Goal: Information Seeking & Learning: Learn about a topic

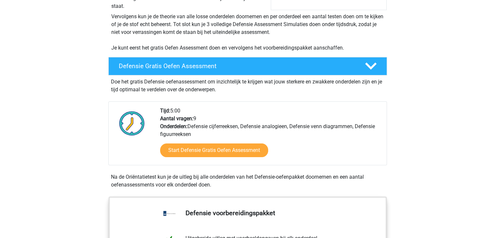
scroll to position [130, 0]
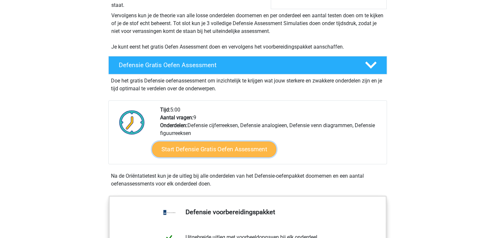
click at [239, 151] on link "Start Defensie Gratis Oefen Assessment" at bounding box center [214, 149] width 124 height 16
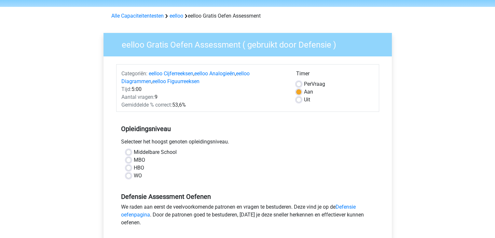
scroll to position [21, 0]
click at [137, 176] on label "WO" at bounding box center [138, 175] width 8 height 8
click at [131, 176] on input "WO" at bounding box center [128, 174] width 5 height 7
radio input "true"
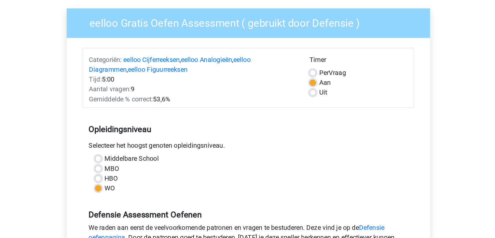
click at [304, 81] on label "Per Vraag" at bounding box center [314, 84] width 21 height 8
click at [299, 81] on input "Per Vraag" at bounding box center [298, 83] width 5 height 7
radio input "true"
click at [304, 93] on label "Aan" at bounding box center [308, 92] width 9 height 8
click at [299, 93] on input "Aan" at bounding box center [298, 91] width 5 height 7
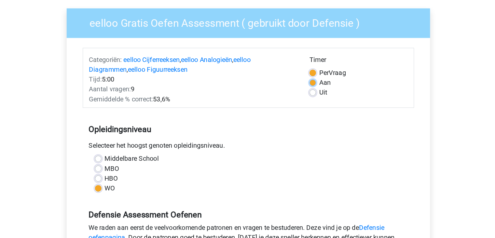
radio input "true"
click at [304, 85] on label "Per Vraag" at bounding box center [314, 84] width 21 height 8
click at [299, 85] on input "Per Vraag" at bounding box center [298, 83] width 5 height 7
radio input "true"
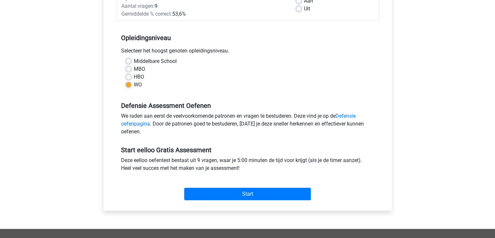
scroll to position [140, 0]
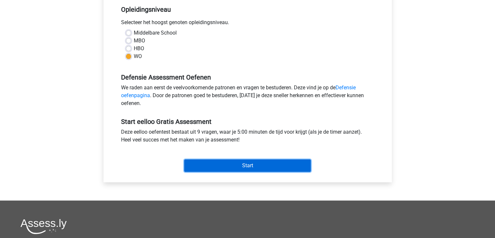
click at [262, 165] on input "Start" at bounding box center [247, 165] width 127 height 12
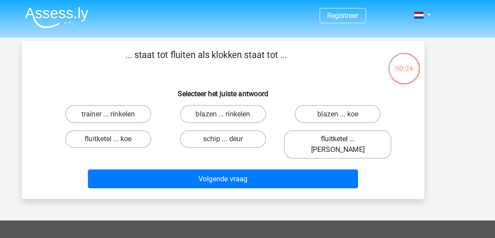
click at [323, 101] on label "fluitketel ... luiden" at bounding box center [331, 105] width 79 height 21
click at [332, 101] on input "fluitketel ... luiden" at bounding box center [334, 103] width 4 height 4
radio input "true"
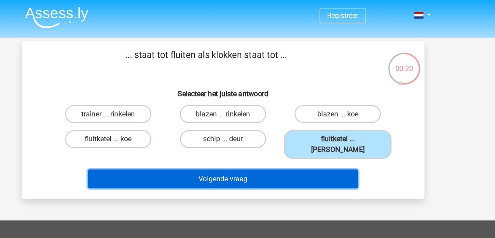
click at [292, 124] on button "Volgende vraag" at bounding box center [247, 130] width 197 height 14
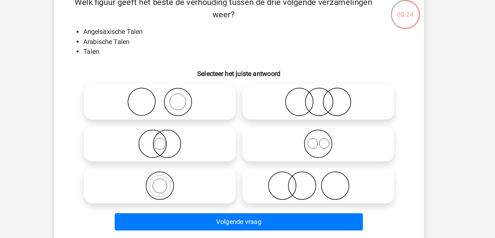
click at [322, 163] on icon at bounding box center [310, 152] width 115 height 23
click at [315, 149] on input "radio" at bounding box center [313, 147] width 4 height 4
radio input "true"
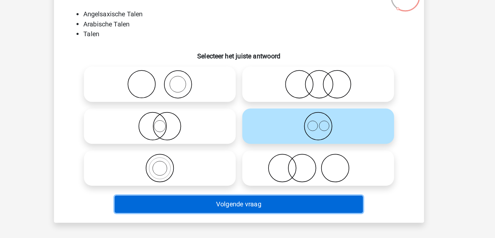
click at [334, 210] on button "Volgende vraag" at bounding box center [247, 211] width 197 height 14
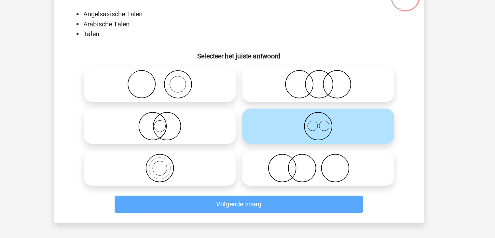
scroll to position [4, 0]
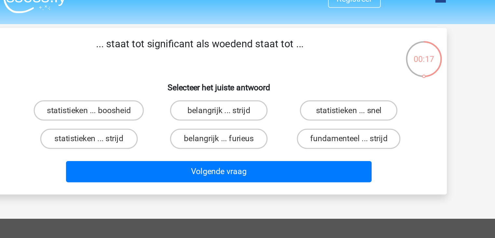
scroll to position [5, 0]
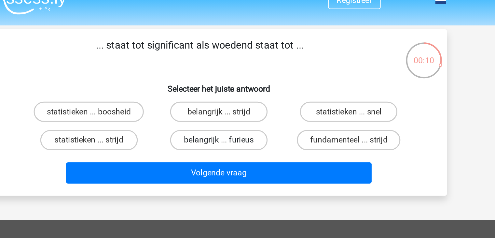
click at [273, 95] on label "belangrijk ... furieus" at bounding box center [247, 96] width 63 height 13
click at [252, 96] on input "belangrijk ... furieus" at bounding box center [250, 98] width 4 height 4
radio input "true"
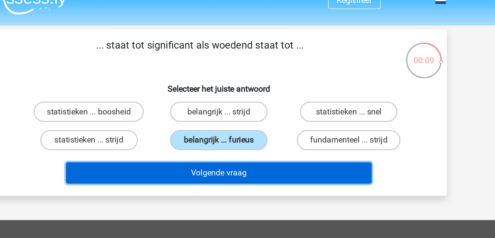
click at [273, 119] on button "Volgende vraag" at bounding box center [247, 117] width 197 height 14
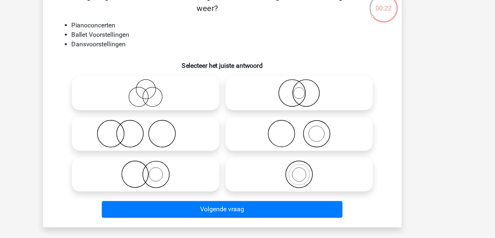
scroll to position [5, 0]
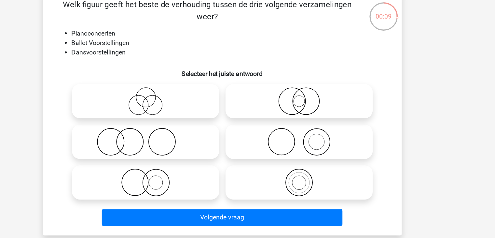
click at [316, 146] on icon at bounding box center [310, 147] width 115 height 23
click at [315, 145] on input "radio" at bounding box center [313, 142] width 4 height 4
radio input "true"
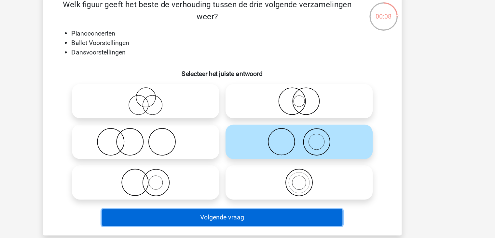
click at [265, 213] on button "Volgende vraag" at bounding box center [247, 210] width 197 height 14
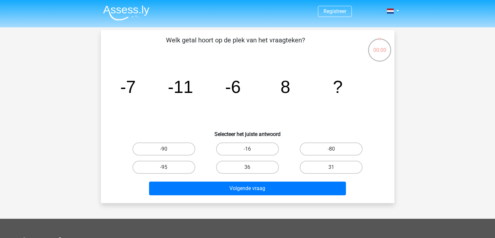
scroll to position [32, 0]
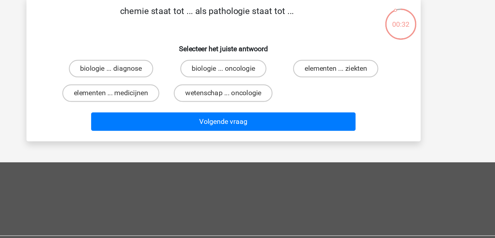
scroll to position [22, 0]
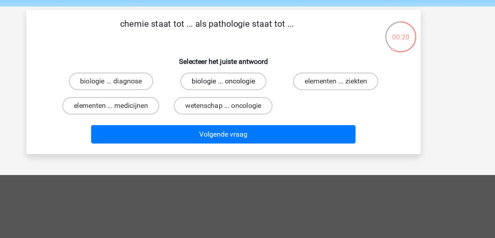
click at [253, 57] on label "biologie ... oncologie" at bounding box center [248, 60] width 64 height 13
click at [252, 61] on input "biologie ... oncologie" at bounding box center [250, 63] width 4 height 4
radio input "true"
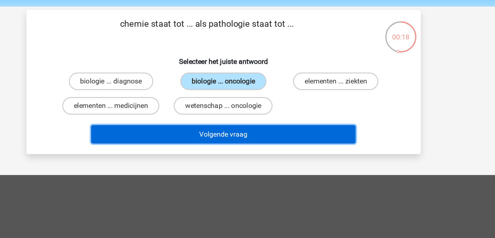
click at [265, 101] on button "Volgende vraag" at bounding box center [247, 100] width 197 height 14
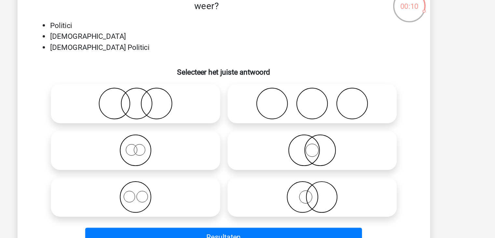
click at [302, 162] on icon at bounding box center [310, 163] width 115 height 23
click at [311, 160] on input "radio" at bounding box center [313, 158] width 4 height 4
radio input "true"
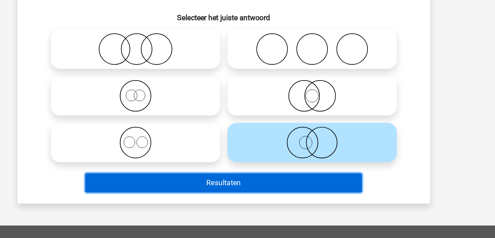
click at [275, 190] on button "Resultaten" at bounding box center [247, 192] width 197 height 14
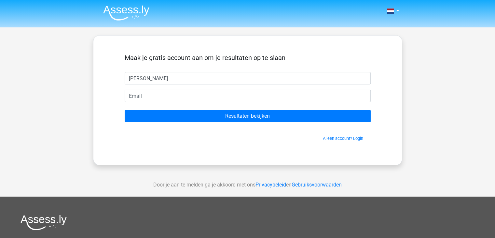
type input "J"
type input "j"
type input "Jan IJmte"
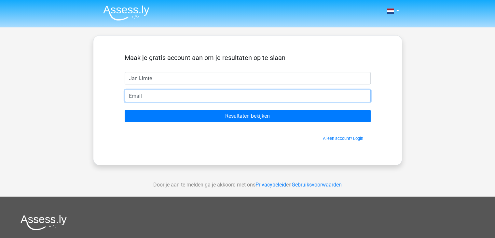
click at [222, 99] on input "email" at bounding box center [248, 96] width 246 height 12
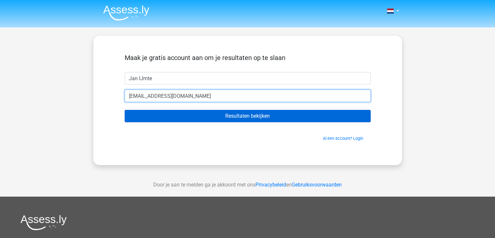
type input "[EMAIL_ADDRESS][DOMAIN_NAME]"
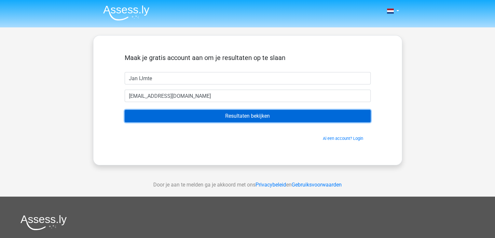
click at [254, 114] on input "Resultaten bekijken" at bounding box center [248, 116] width 246 height 12
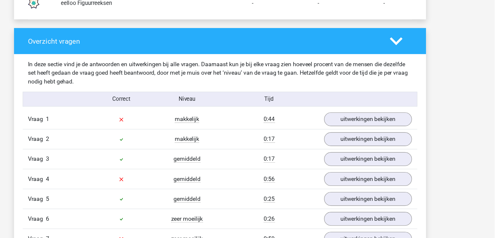
scroll to position [643, 0]
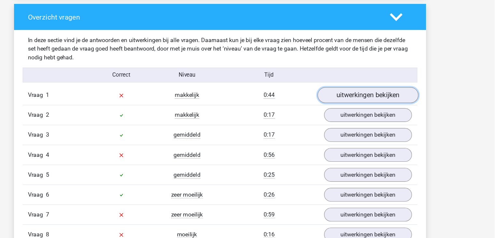
click at [371, 104] on link "uitwerkingen bekijken" at bounding box center [381, 109] width 91 height 14
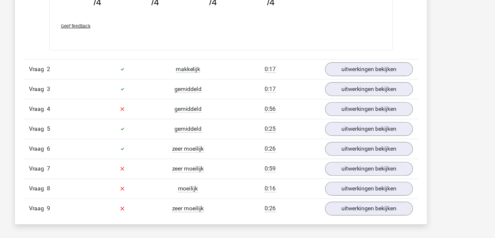
scroll to position [969, 0]
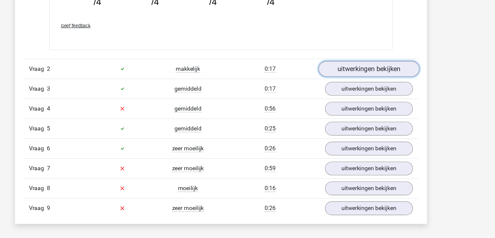
click at [375, 87] on link "uitwerkingen bekijken" at bounding box center [381, 85] width 91 height 14
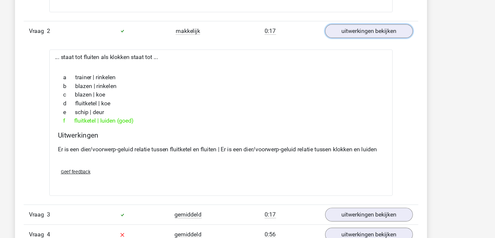
scroll to position [1059, 0]
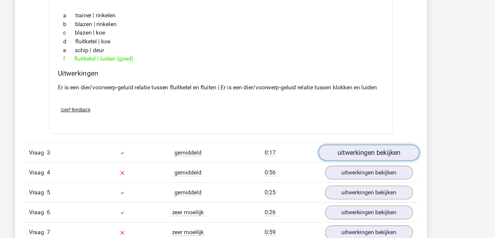
click at [364, 160] on link "uitwerkingen bekijken" at bounding box center [381, 161] width 91 height 14
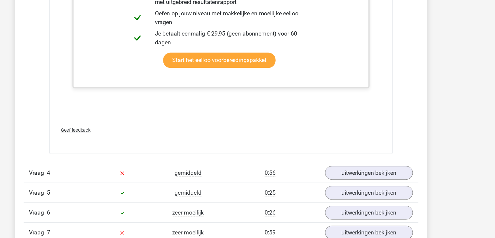
scroll to position [1478, 0]
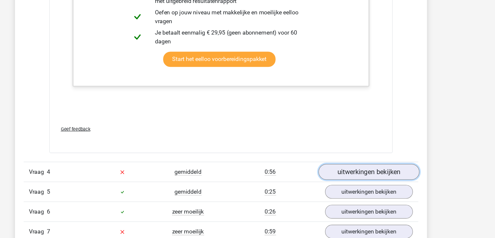
click at [372, 176] on link "uitwerkingen bekijken" at bounding box center [381, 178] width 91 height 14
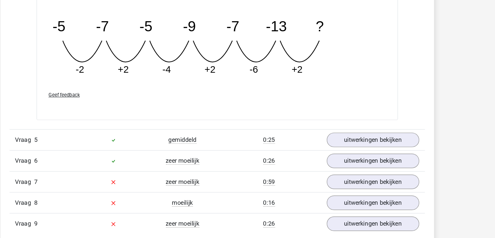
scroll to position [1823, 0]
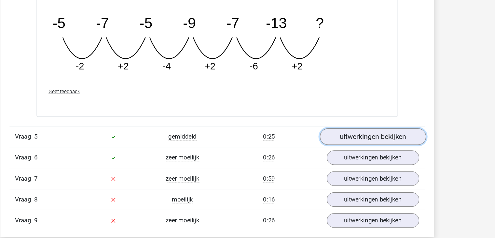
click at [377, 152] on link "uitwerkingen bekijken" at bounding box center [381, 151] width 91 height 14
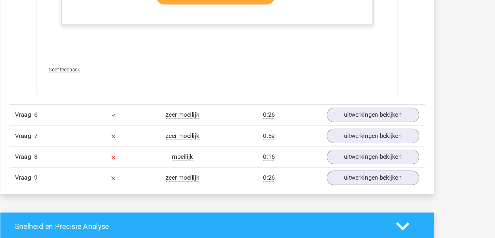
scroll to position [2184, 0]
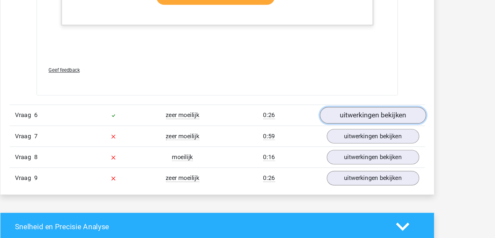
click at [373, 131] on link "uitwerkingen bekijken" at bounding box center [381, 132] width 91 height 14
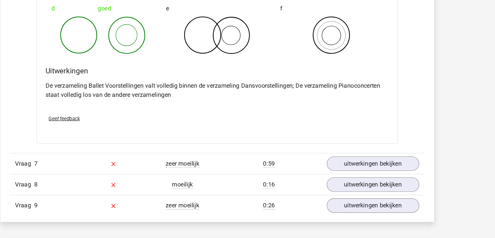
scroll to position [2442, 0]
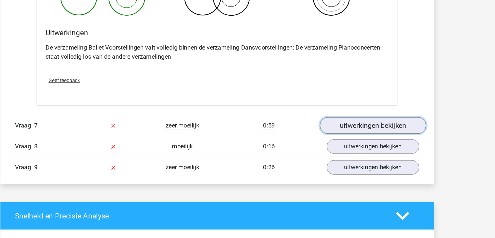
click at [366, 140] on link "uitwerkingen bekijken" at bounding box center [381, 141] width 91 height 14
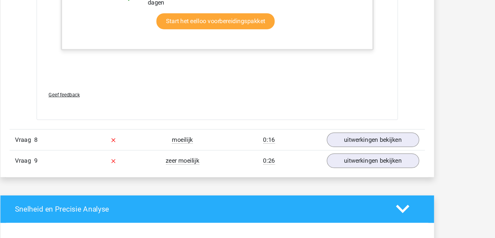
scroll to position [2844, 0]
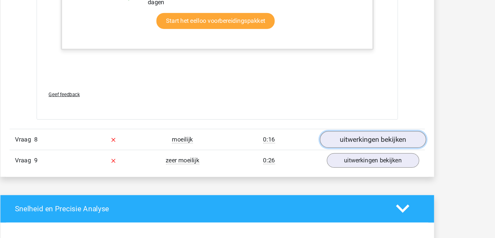
click at [362, 146] on link "uitwerkingen bekijken" at bounding box center [381, 153] width 91 height 14
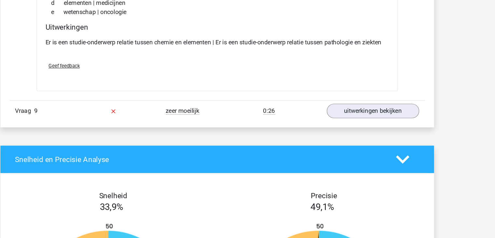
scroll to position [3037, 0]
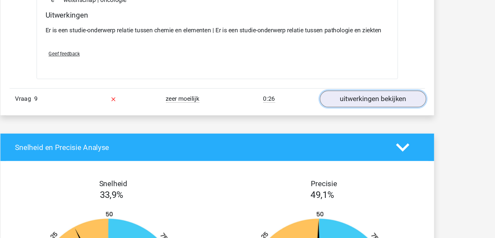
click at [381, 114] on link "uitwerkingen bekijken" at bounding box center [381, 118] width 91 height 14
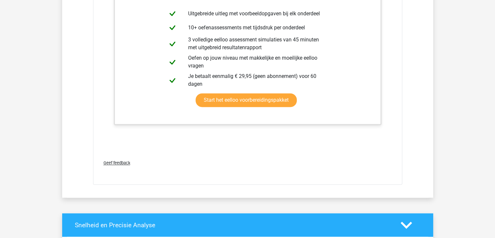
scroll to position [3390, 0]
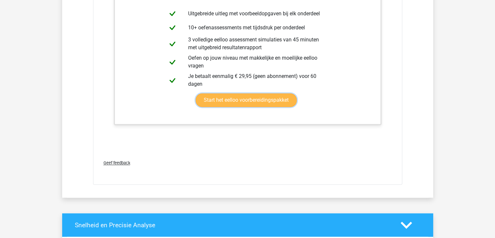
click at [261, 95] on link "Start het eelloo voorbereidingspakket" at bounding box center [246, 100] width 101 height 14
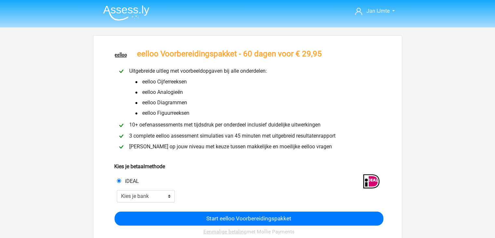
drag, startPoint x: 145, startPoint y: 82, endPoint x: 192, endPoint y: 108, distance: 53.8
click at [192, 108] on ul "eelloo Cijferreeksen eelloo Analogieën" at bounding box center [203, 98] width 150 height 42
click at [192, 108] on li "eelloo Figuurreeksen" at bounding box center [203, 113] width 150 height 10
click at [128, 11] on img at bounding box center [126, 12] width 46 height 15
